Goal: Transaction & Acquisition: Subscribe to service/newsletter

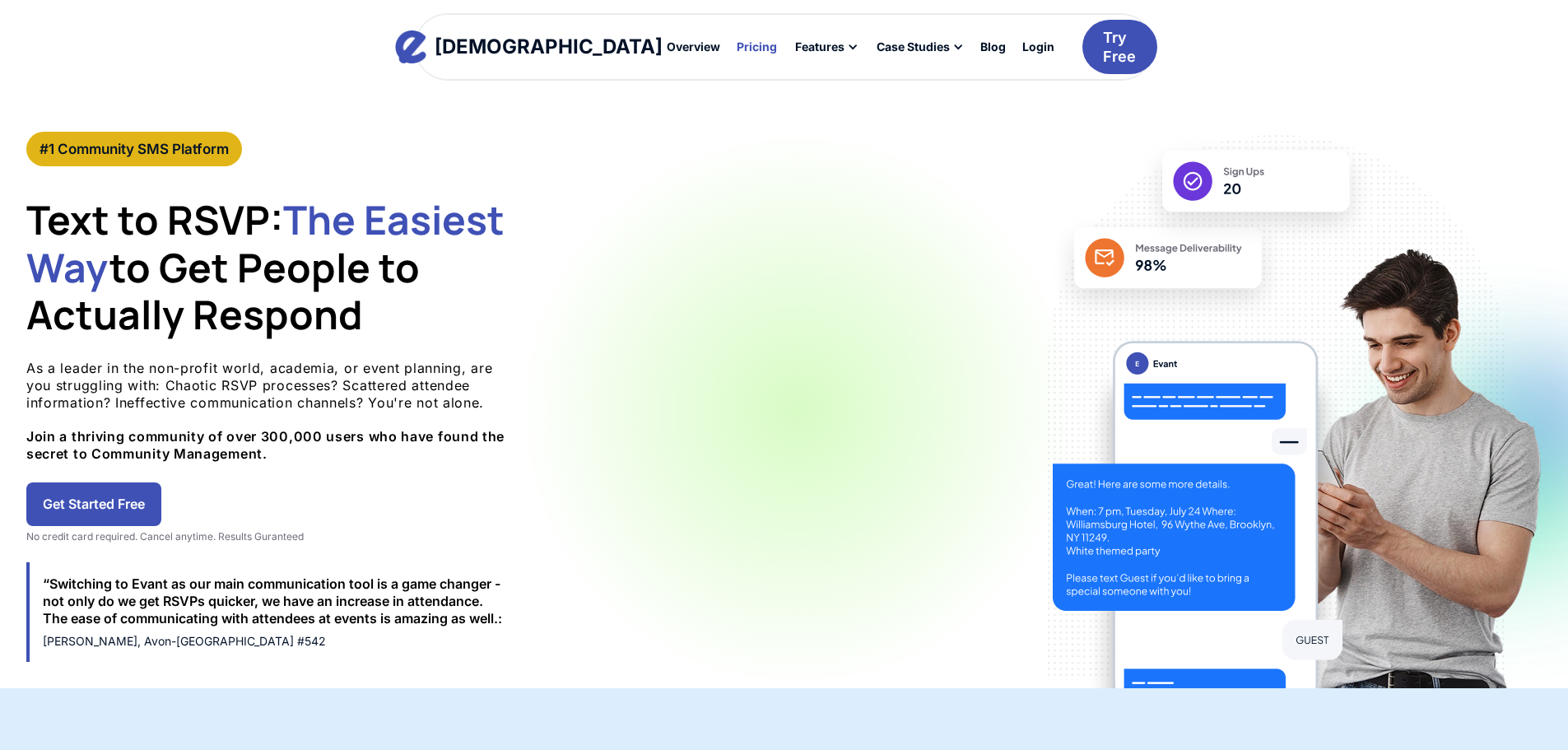
click at [737, 42] on div "Pricing" at bounding box center [757, 47] width 40 height 11
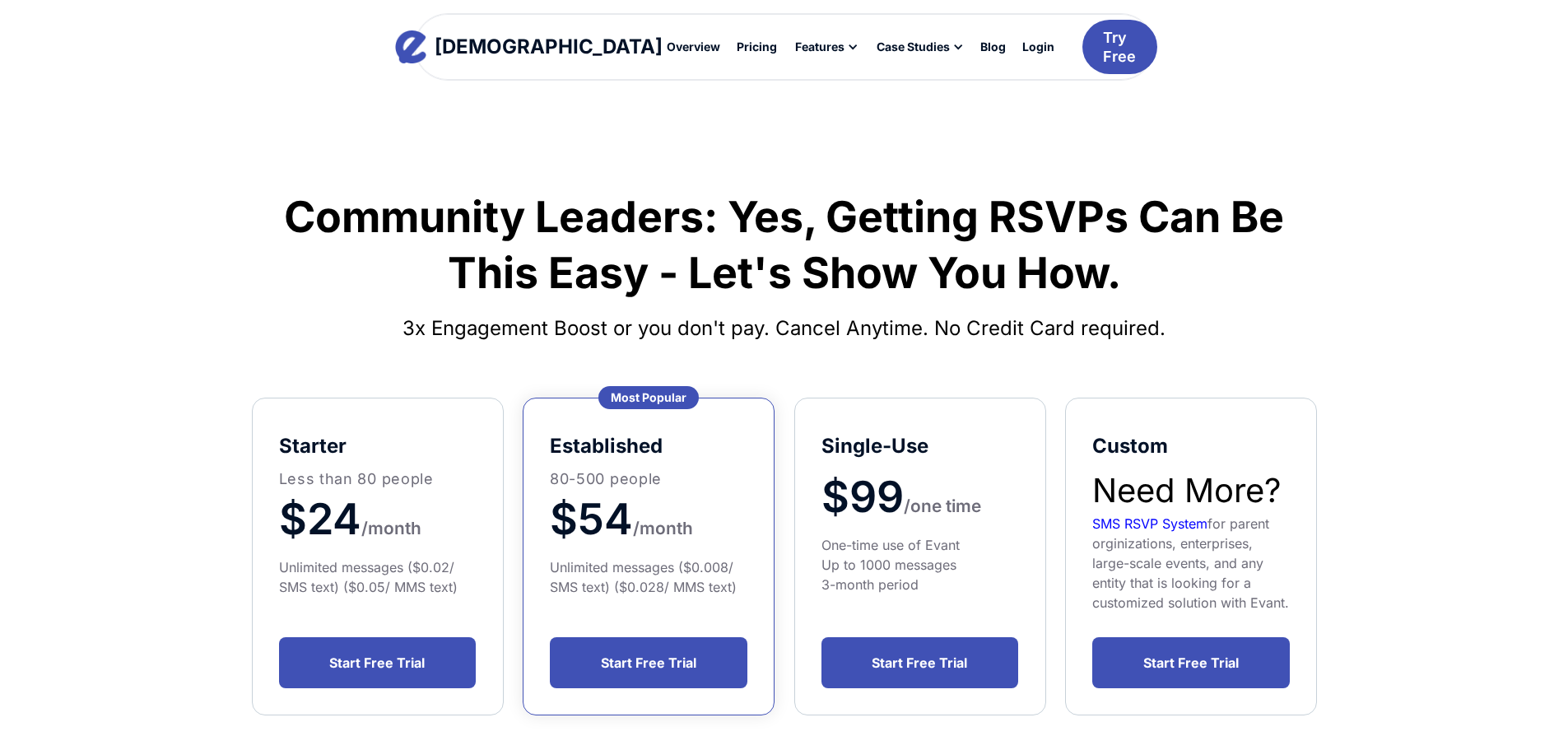
scroll to position [82, 0]
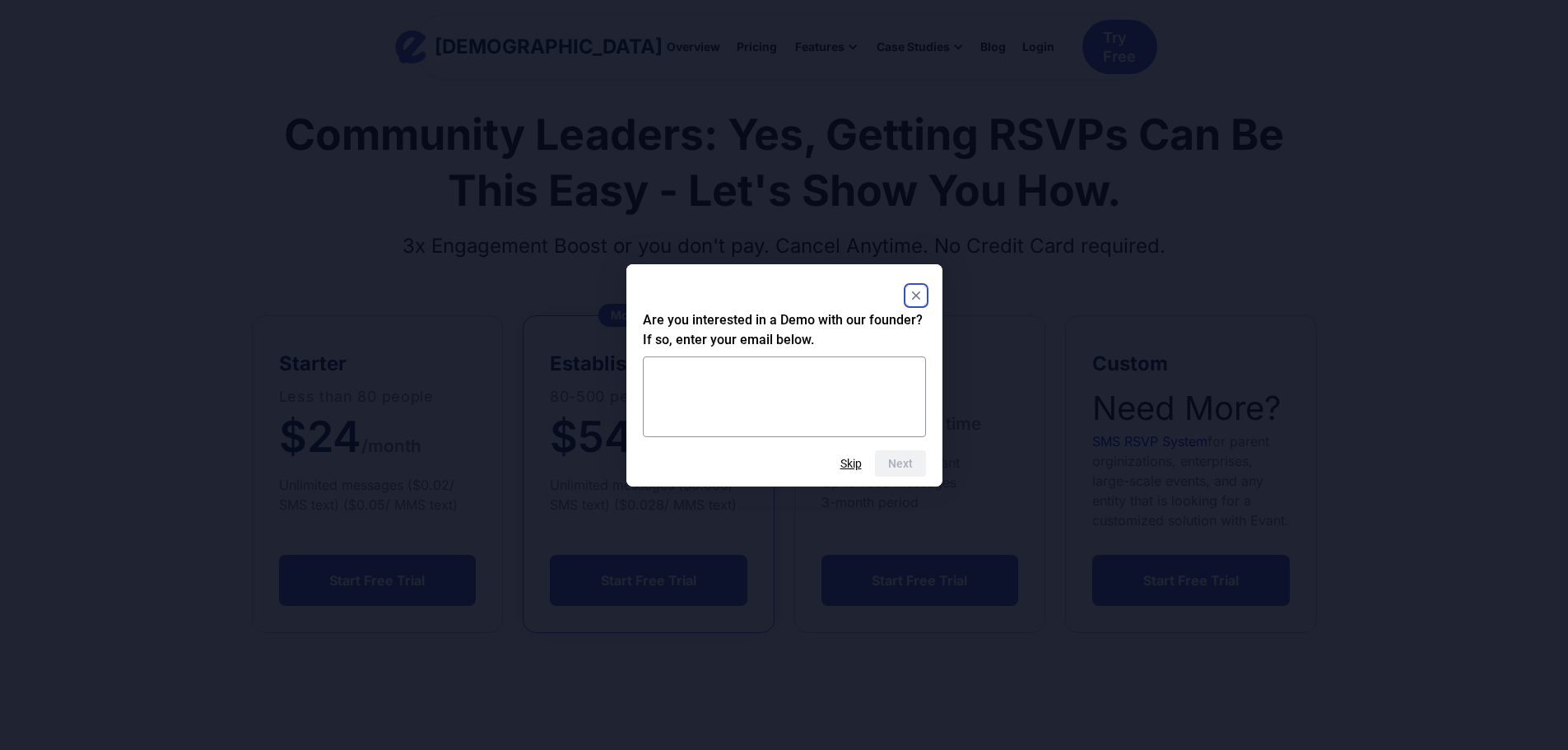
click at [919, 295] on rect "Close" at bounding box center [916, 295] width 20 height 20
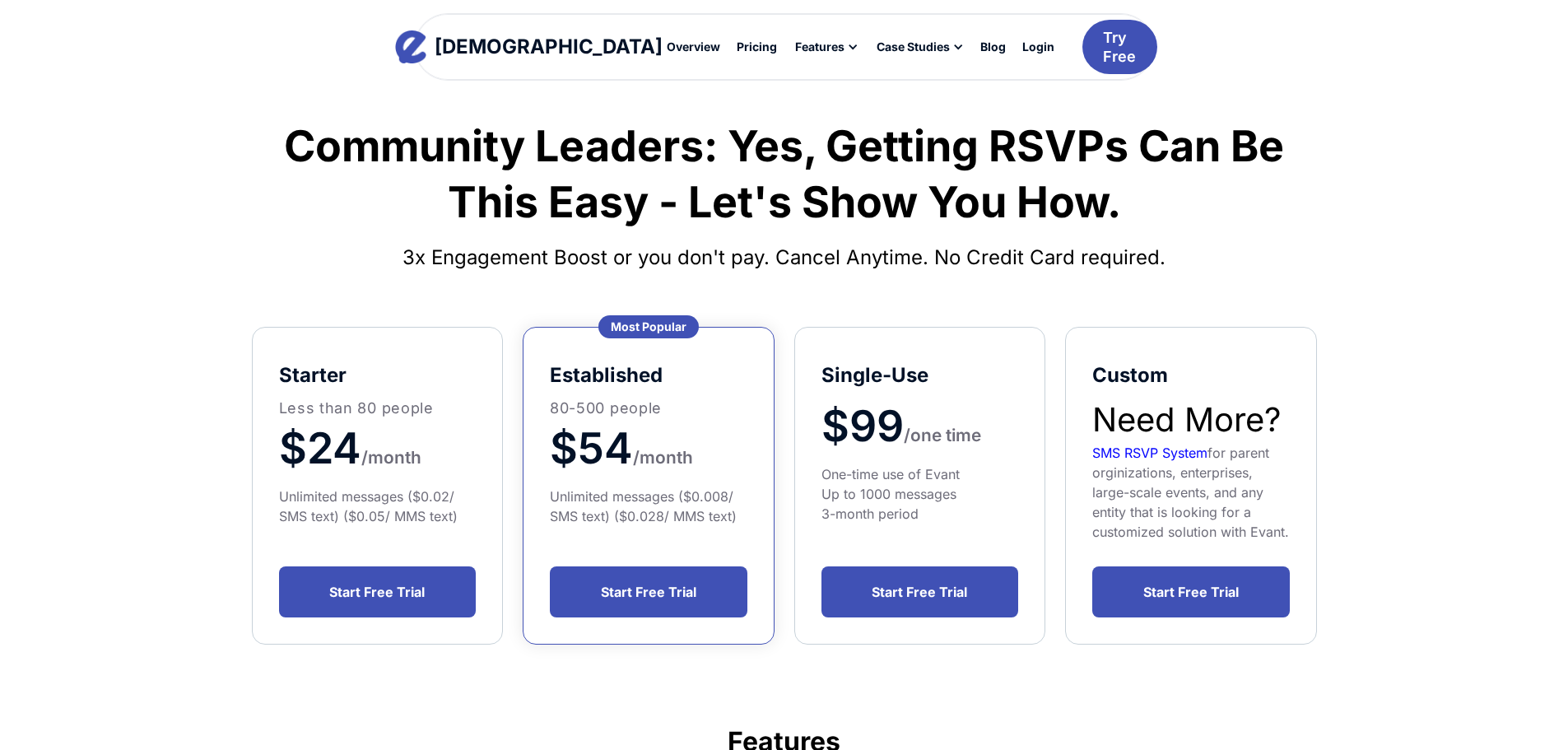
scroll to position [0, 0]
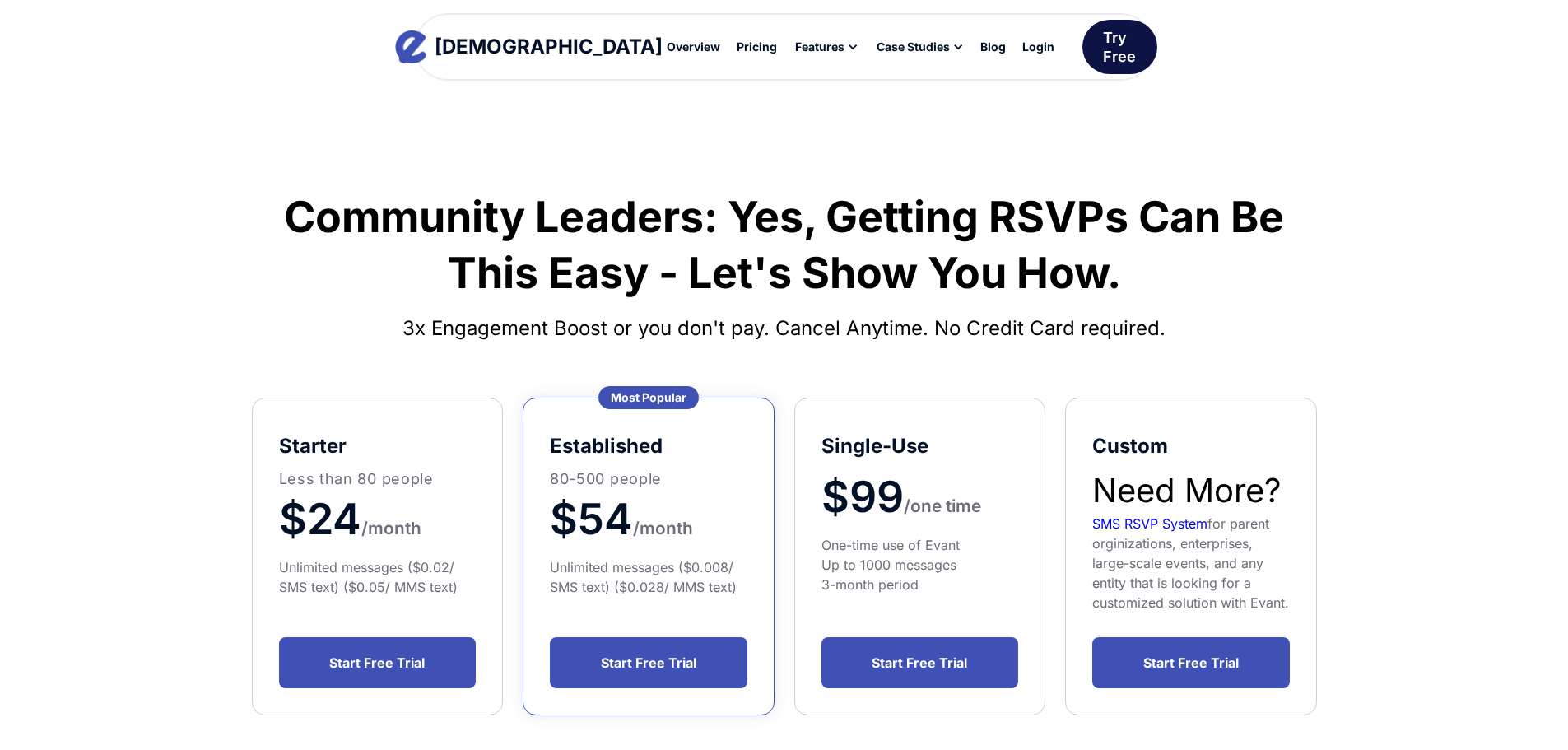
click at [1103, 39] on div "Try Free" at bounding box center [1119, 47] width 33 height 39
